Goal: Transaction & Acquisition: Purchase product/service

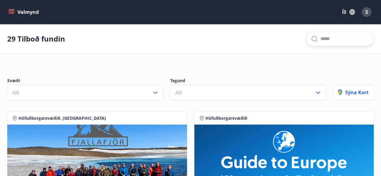
click at [320, 41] on input "text" at bounding box center [344, 39] width 48 height 10
click at [151, 90] on button "Allt" at bounding box center [85, 93] width 156 height 16
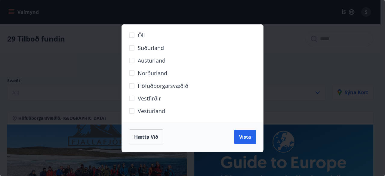
click at [152, 48] on span "Suðurland" at bounding box center [151, 48] width 26 height 8
click at [246, 139] on span "Vista" at bounding box center [245, 137] width 12 height 7
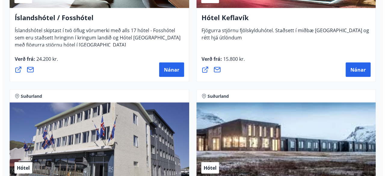
scroll to position [568, 0]
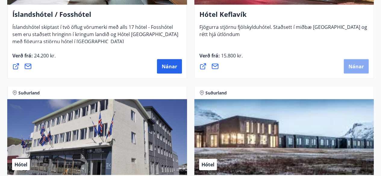
click at [358, 64] on span "Nánar" at bounding box center [355, 66] width 15 height 7
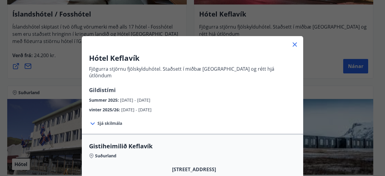
scroll to position [0, 0]
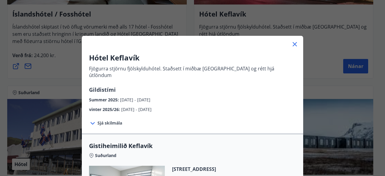
click at [114, 120] on span "Sjá skilmála" at bounding box center [110, 123] width 25 height 6
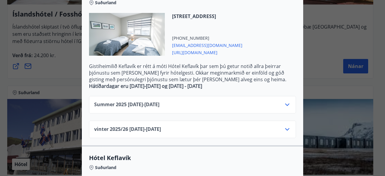
scroll to position [203, 0]
click at [287, 101] on icon at bounding box center [287, 104] width 7 height 7
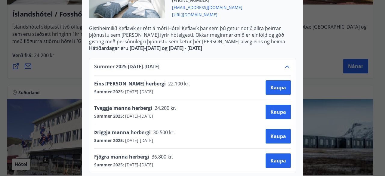
scroll to position [241, 0]
click at [284, 63] on icon at bounding box center [287, 66] width 7 height 7
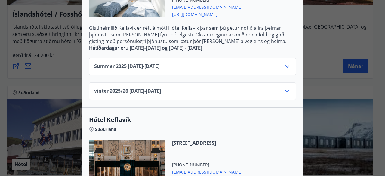
click at [281, 88] on div "vinter 2025/[PHONE_NUMBER][DATE] - [DATE]" at bounding box center [192, 94] width 197 height 12
click at [284, 88] on icon at bounding box center [287, 91] width 7 height 7
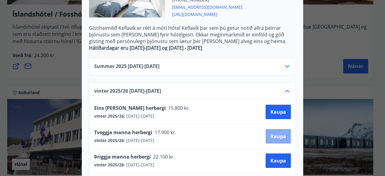
click at [277, 133] on span "Kaupa" at bounding box center [279, 136] width 16 height 7
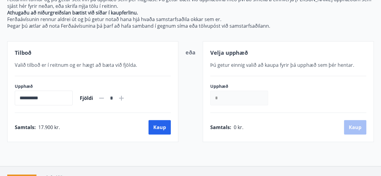
scroll to position [126, 0]
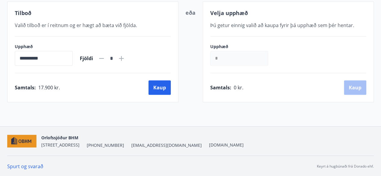
click at [231, 56] on input "*" at bounding box center [239, 58] width 58 height 15
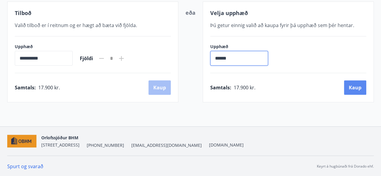
type input "******"
click at [354, 87] on button "Kaup" at bounding box center [355, 87] width 22 height 14
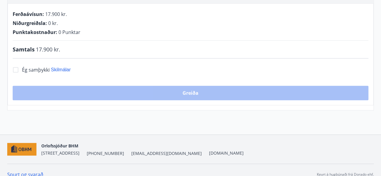
scroll to position [126, 0]
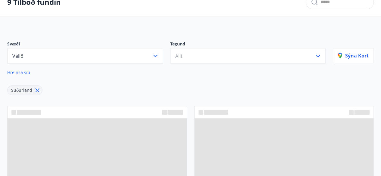
scroll to position [126, 0]
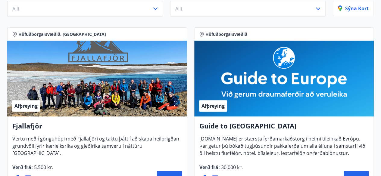
scroll to position [84, 0]
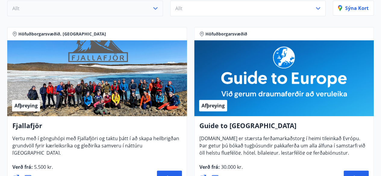
click at [123, 4] on button "Allt" at bounding box center [85, 9] width 156 height 16
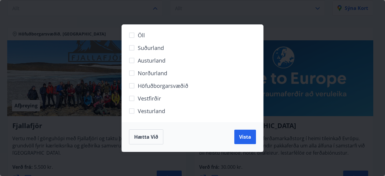
click at [157, 46] on span "Suðurland" at bounding box center [151, 48] width 26 height 8
click at [248, 136] on span "Vista" at bounding box center [245, 137] width 12 height 7
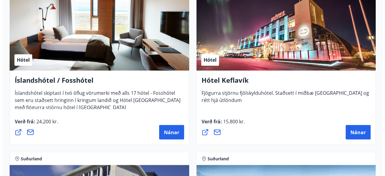
scroll to position [506, 0]
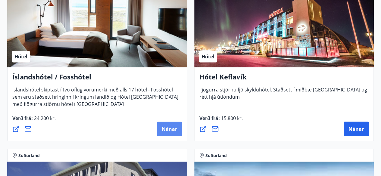
click at [164, 127] on span "Nánar" at bounding box center [169, 129] width 15 height 7
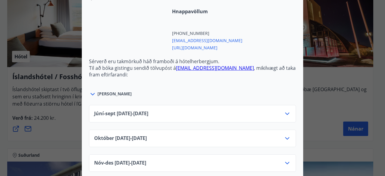
scroll to position [244, 0]
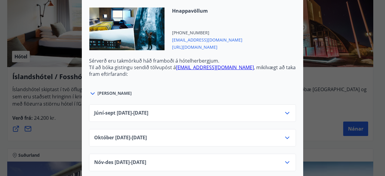
click at [288, 110] on icon at bounding box center [287, 113] width 7 height 7
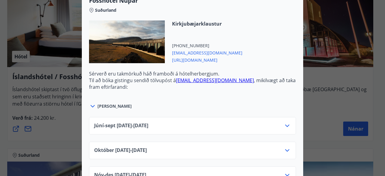
scroll to position [471, 0]
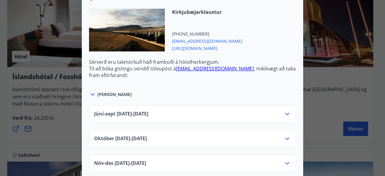
click at [210, 44] on span "[URL][DOMAIN_NAME]" at bounding box center [207, 47] width 70 height 7
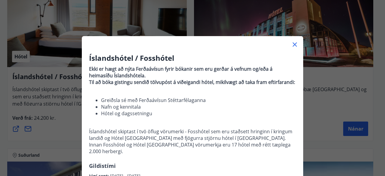
click at [39, 46] on div "Íslandshótel / Fosshótel Ekki er hægt að nýta Ferðaávísun fyrir bókanir sem eru…" at bounding box center [192, 88] width 385 height 176
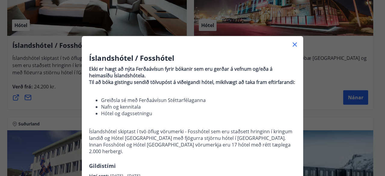
scroll to position [84, 0]
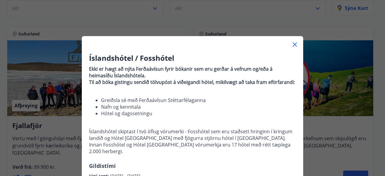
click at [295, 45] on icon at bounding box center [294, 44] width 7 height 7
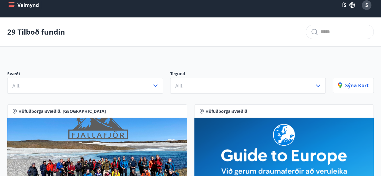
scroll to position [4, 0]
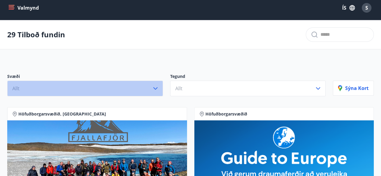
click at [102, 83] on button "Allt" at bounding box center [85, 89] width 156 height 16
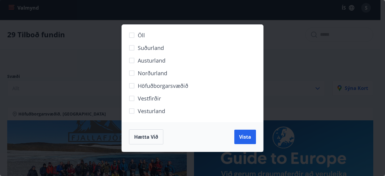
click at [151, 47] on span "Suðurland" at bounding box center [151, 48] width 26 height 8
click at [244, 136] on span "Vista" at bounding box center [245, 137] width 12 height 7
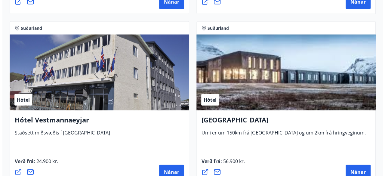
scroll to position [667, 0]
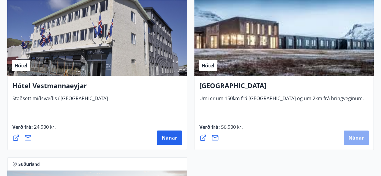
click at [355, 142] on button "Nánar" at bounding box center [356, 138] width 25 height 14
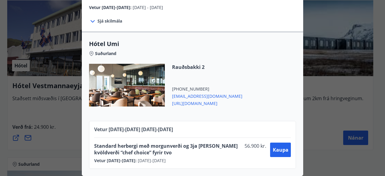
scroll to position [96, 0]
click at [194, 102] on span "[URL][DOMAIN_NAME]" at bounding box center [207, 102] width 70 height 7
click at [261, 121] on div "Vetur [DATE]-[DATE] [DATE] - [DATE] Standard herbergi með morgunverði og 3ja [P…" at bounding box center [192, 145] width 207 height 48
click at [278, 147] on span "Kaupa" at bounding box center [281, 150] width 16 height 7
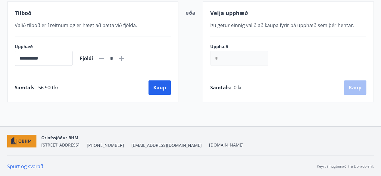
scroll to position [126, 0]
click at [156, 88] on button "Kaup" at bounding box center [159, 87] width 22 height 14
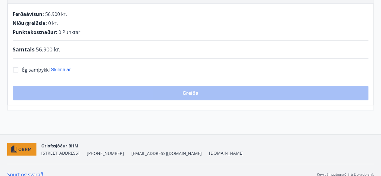
scroll to position [126, 0]
